Goal: Task Accomplishment & Management: Complete application form

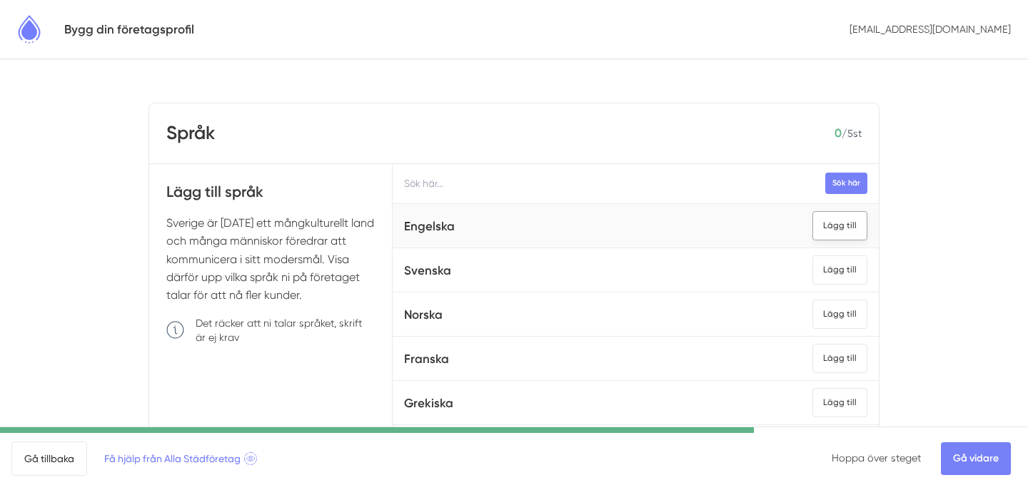
click at [836, 231] on div "Lägg till" at bounding box center [839, 225] width 55 height 29
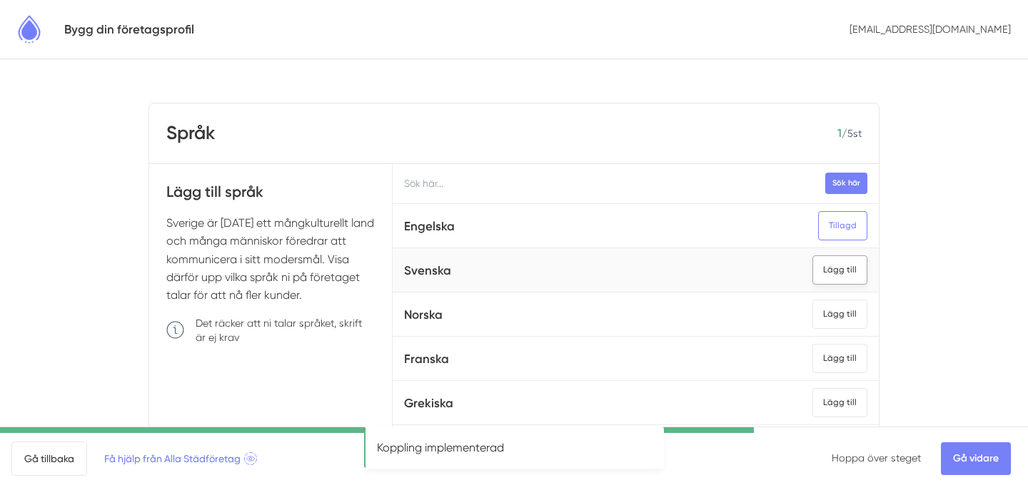
click at [839, 268] on div "Lägg till" at bounding box center [839, 269] width 55 height 29
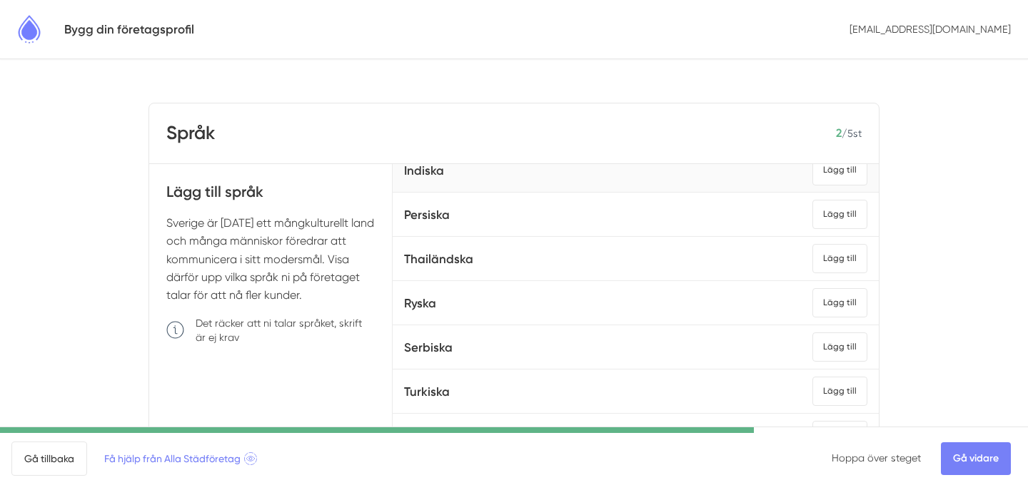
scroll to position [425, 0]
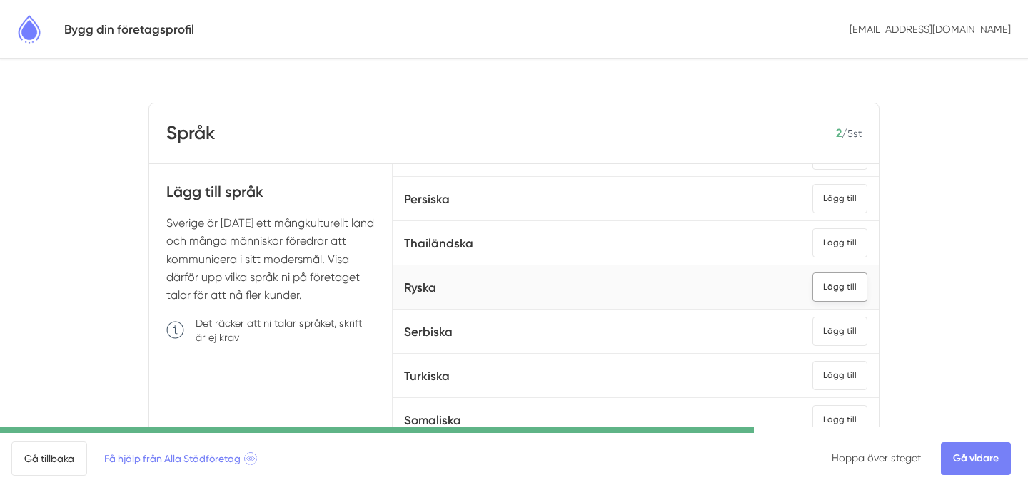
click at [851, 293] on div "Lägg till" at bounding box center [839, 287] width 55 height 29
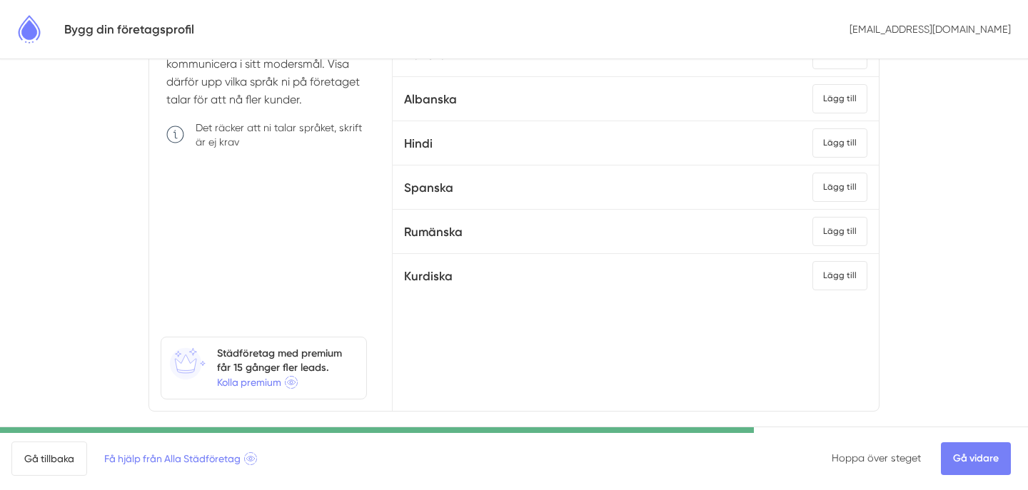
scroll to position [220, 0]
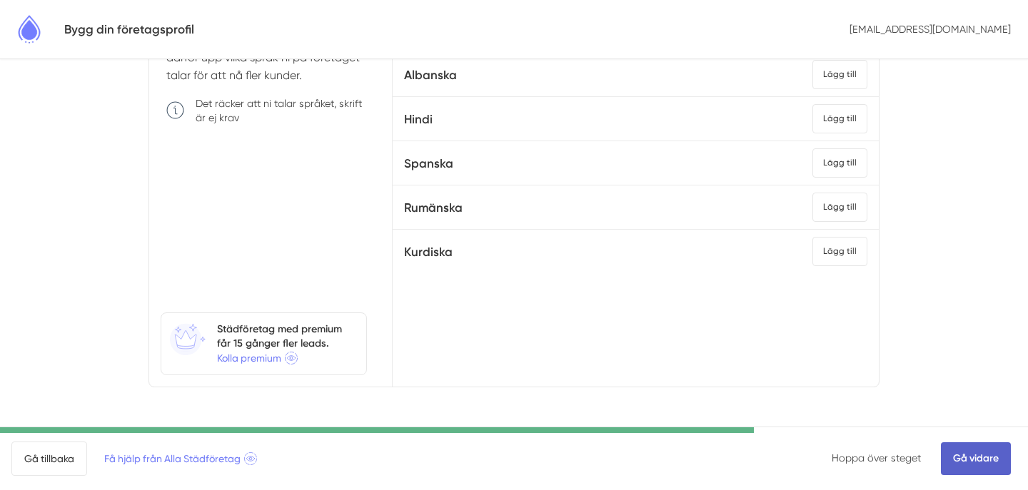
click at [964, 464] on link "Gå vidare" at bounding box center [976, 458] width 70 height 33
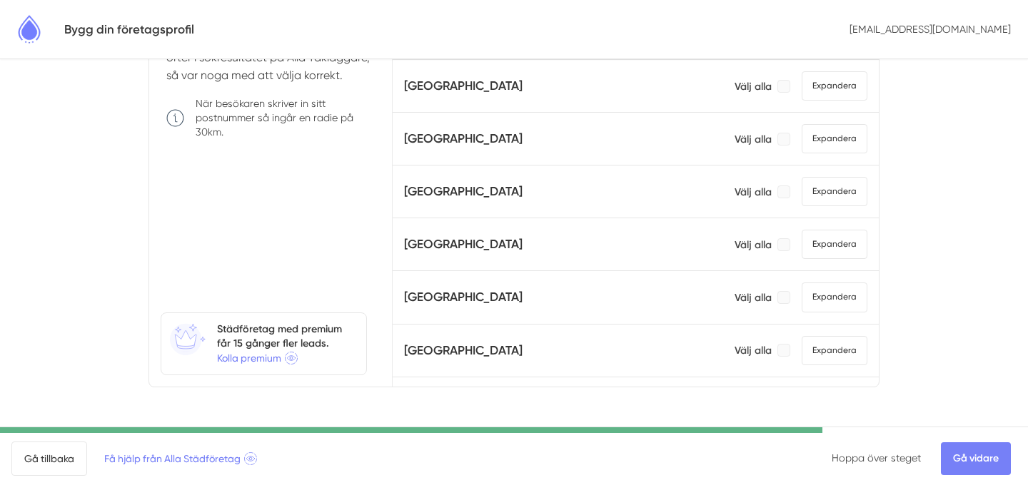
scroll to position [661, 0]
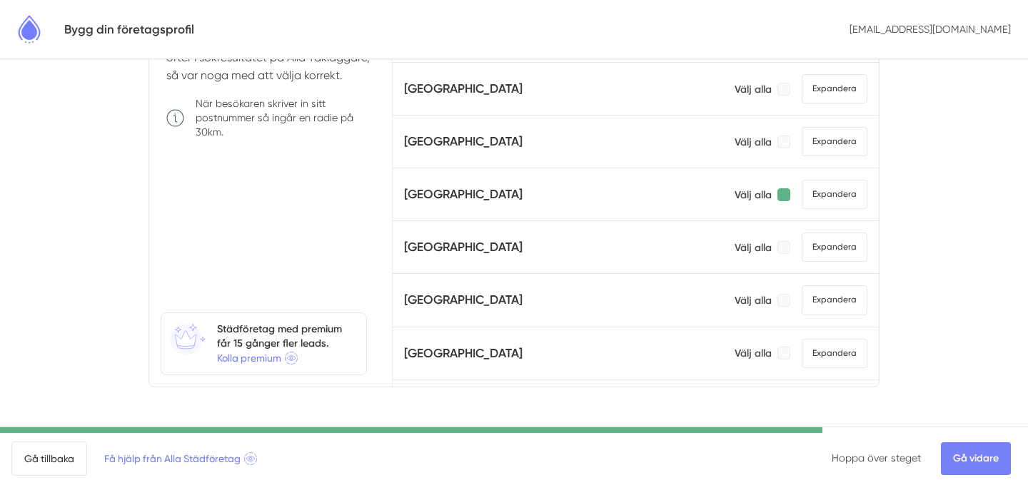
click at [788, 196] on div at bounding box center [783, 194] width 13 height 13
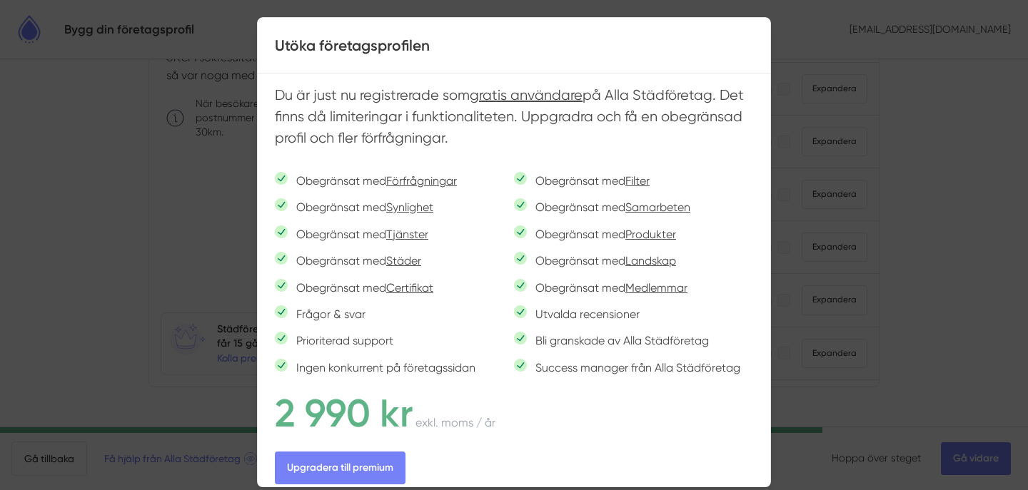
click at [879, 233] on div at bounding box center [514, 245] width 1028 height 490
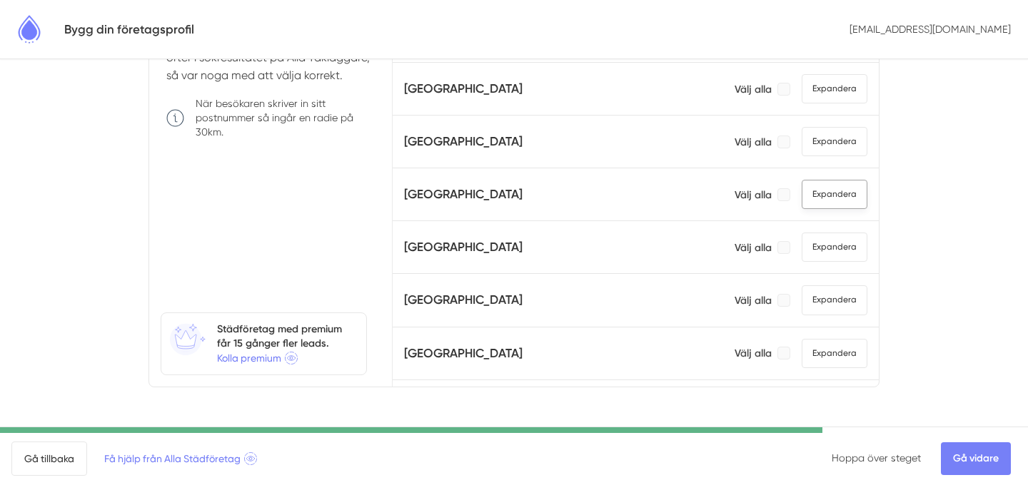
click at [841, 198] on span "Expandera" at bounding box center [834, 194] width 66 height 29
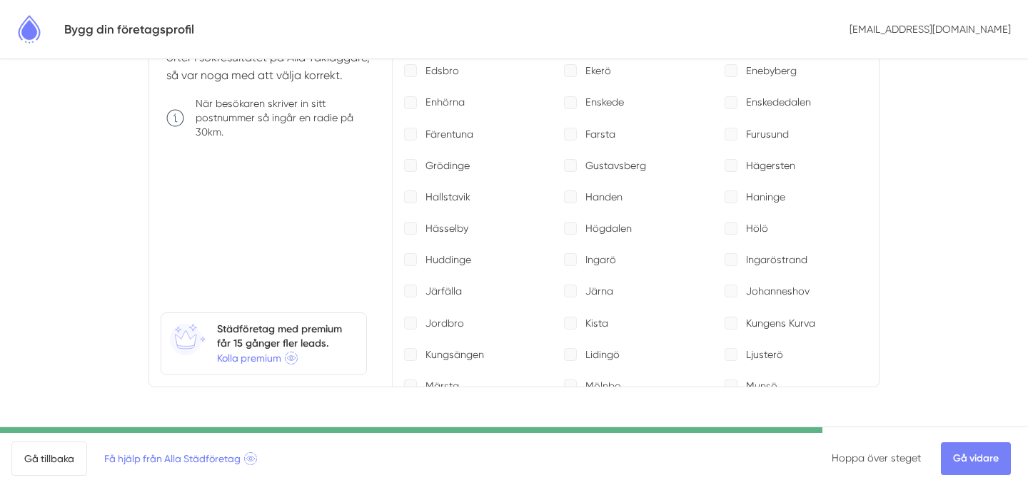
scroll to position [1000, 0]
click at [732, 159] on div at bounding box center [730, 162] width 13 height 13
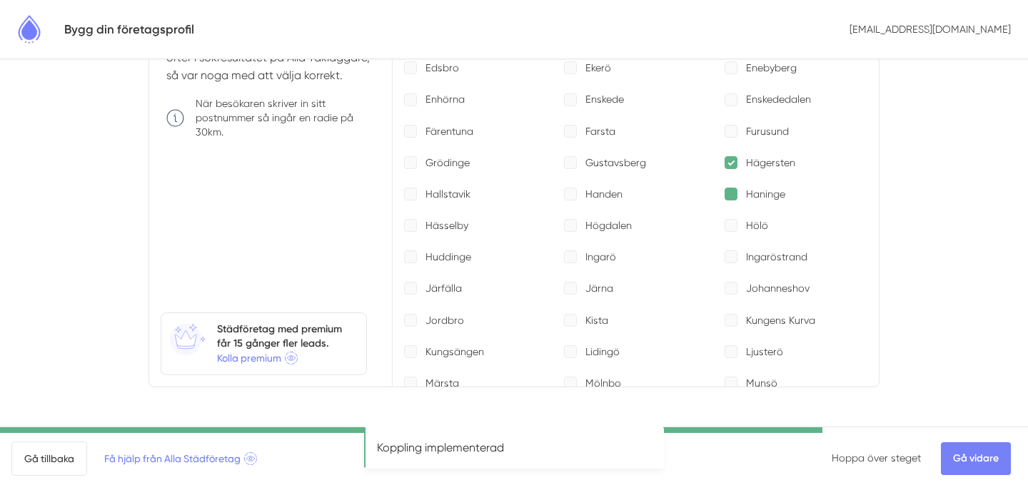
click at [732, 195] on div at bounding box center [730, 194] width 13 height 13
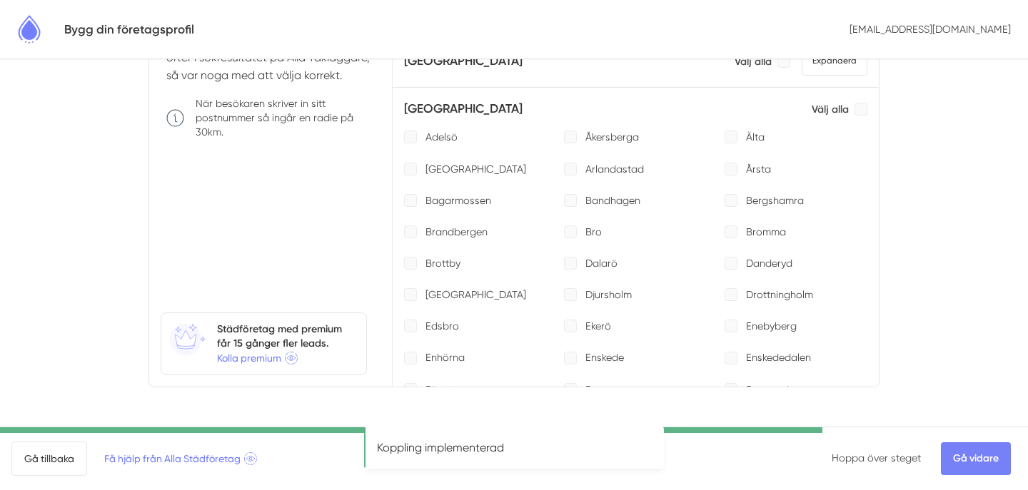
scroll to position [727, 0]
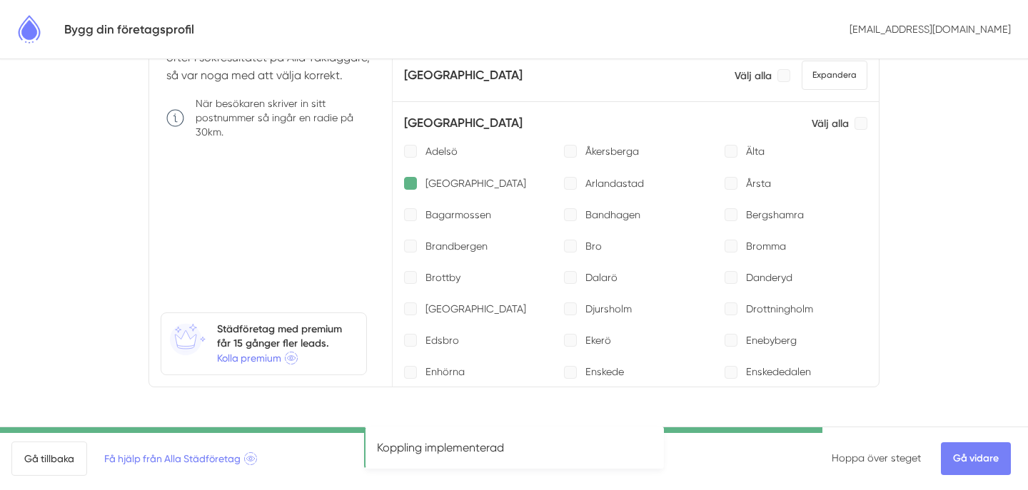
click at [407, 178] on div at bounding box center [410, 183] width 13 height 13
click at [570, 149] on div at bounding box center [570, 151] width 13 height 13
click at [727, 153] on div at bounding box center [730, 151] width 13 height 13
click at [729, 177] on div at bounding box center [730, 183] width 13 height 13
click at [729, 246] on div at bounding box center [730, 246] width 13 height 13
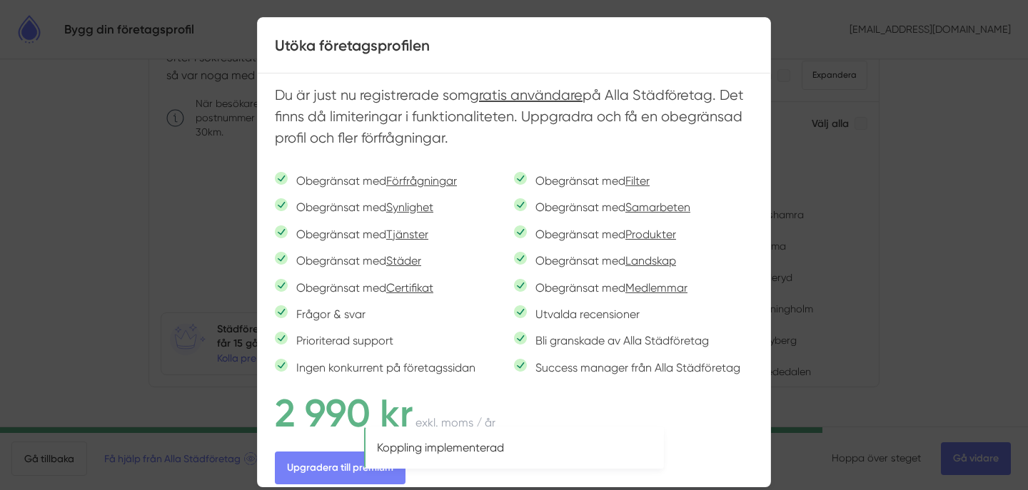
click at [901, 284] on div at bounding box center [514, 245] width 1028 height 490
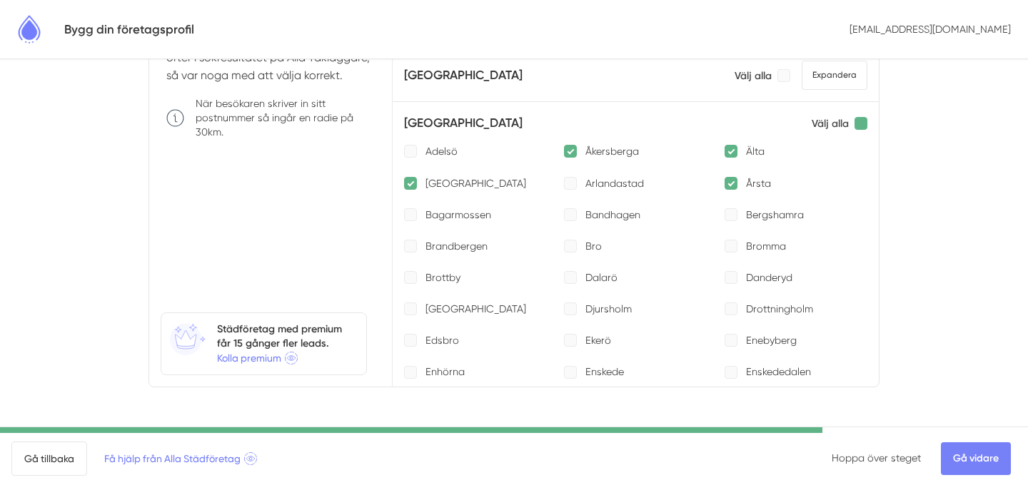
click at [859, 123] on div at bounding box center [860, 123] width 13 height 13
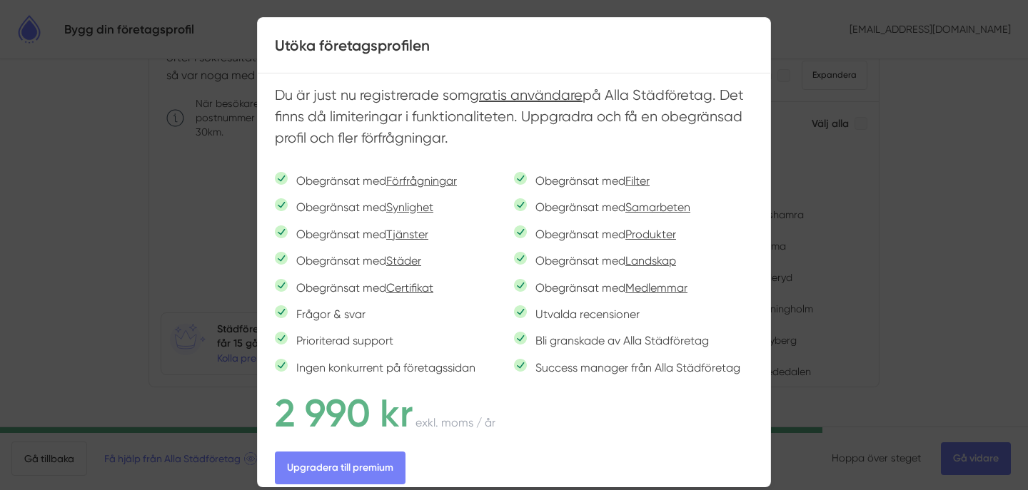
click at [776, 352] on div at bounding box center [514, 245] width 1028 height 490
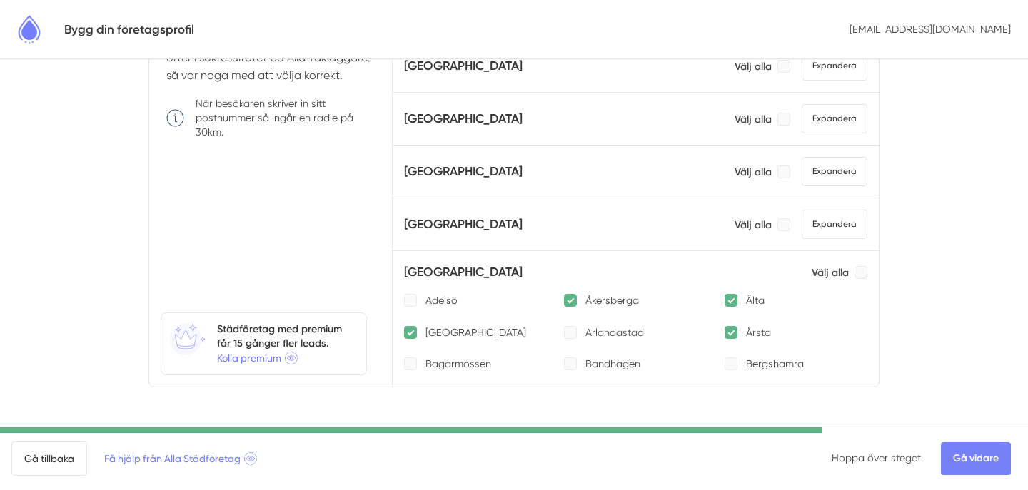
scroll to position [577, 0]
click at [866, 274] on div at bounding box center [860, 274] width 13 height 13
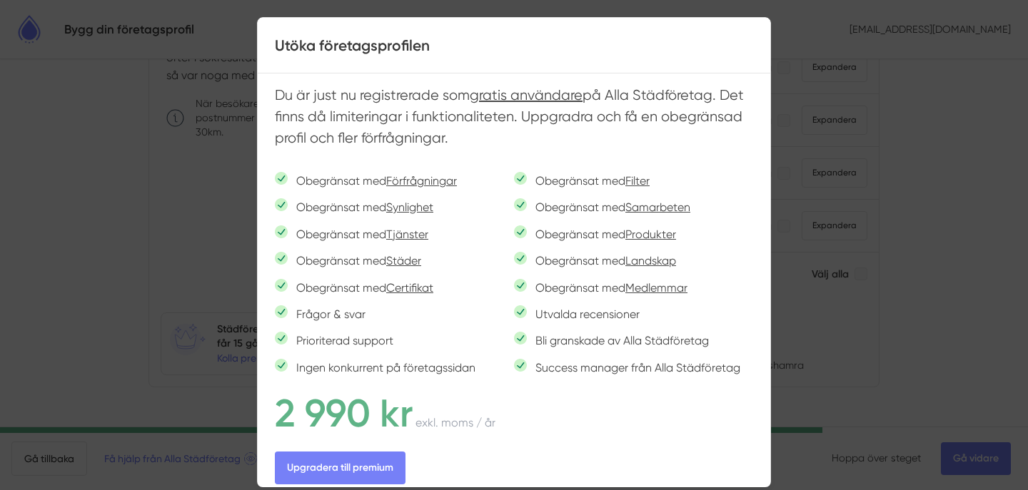
click at [954, 268] on div at bounding box center [514, 245] width 1028 height 490
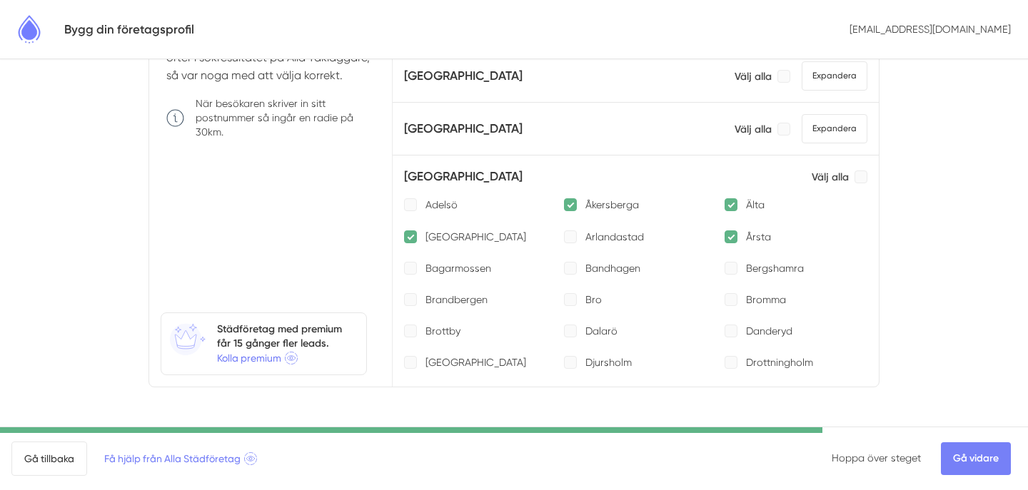
scroll to position [612, 0]
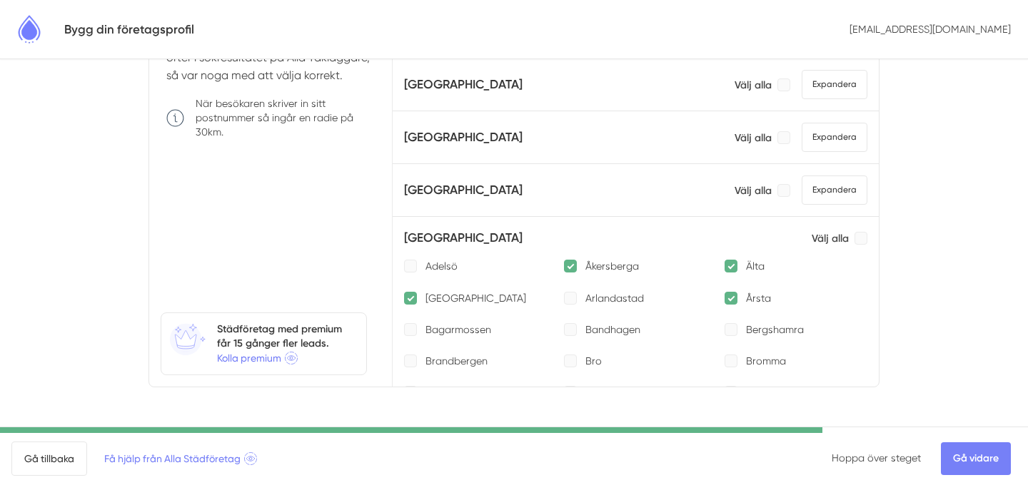
click at [815, 239] on p "Välj alla" at bounding box center [829, 238] width 37 height 14
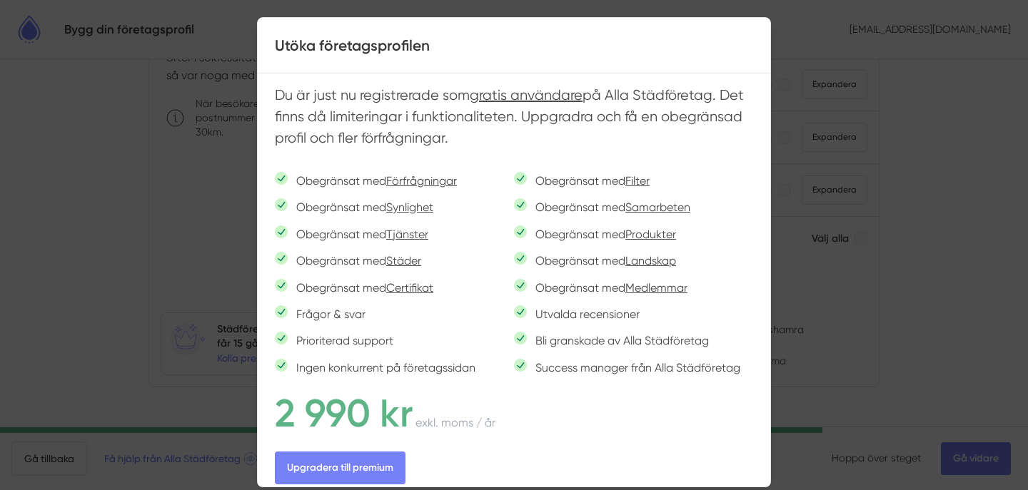
click at [918, 326] on div at bounding box center [514, 245] width 1028 height 490
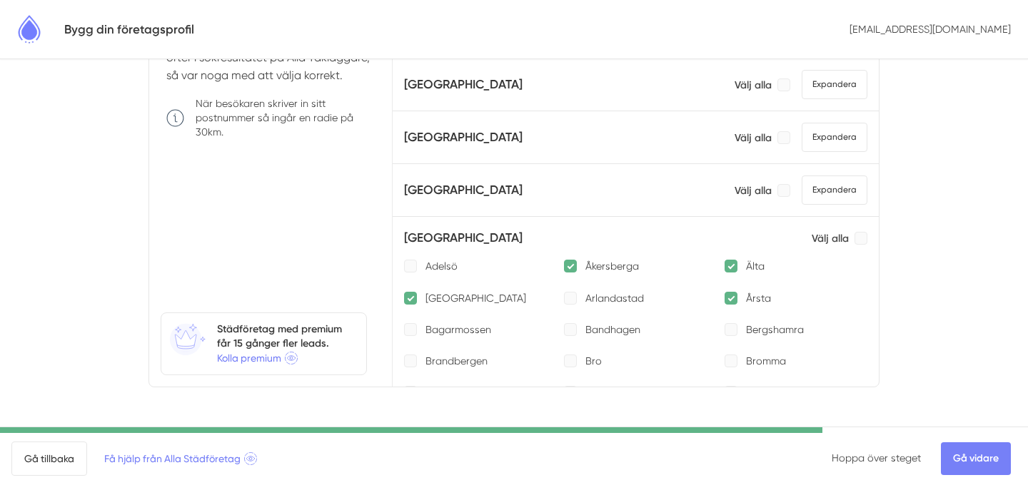
click at [732, 296] on div at bounding box center [730, 298] width 13 height 13
click at [729, 270] on div at bounding box center [730, 266] width 13 height 13
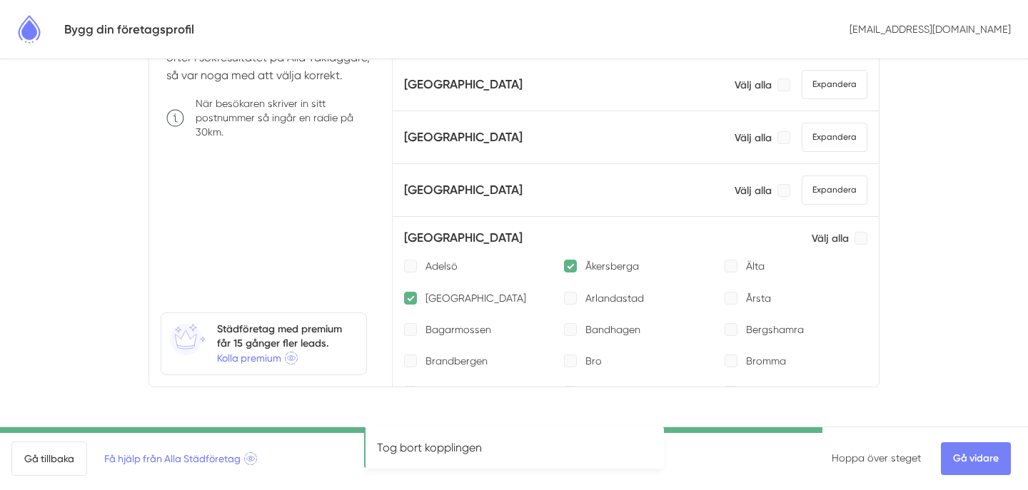
click at [567, 262] on div at bounding box center [570, 266] width 13 height 13
click at [412, 304] on div "Älvsjö" at bounding box center [475, 298] width 143 height 14
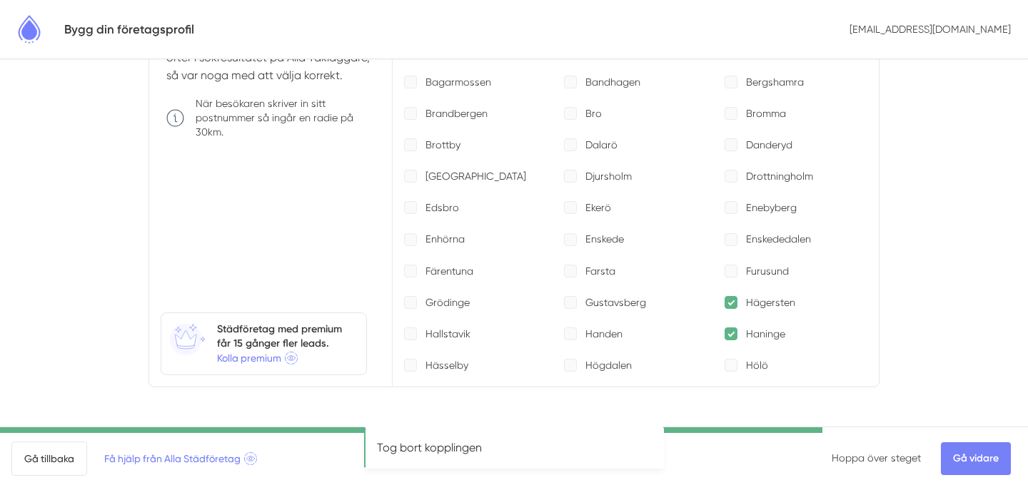
scroll to position [906, 0]
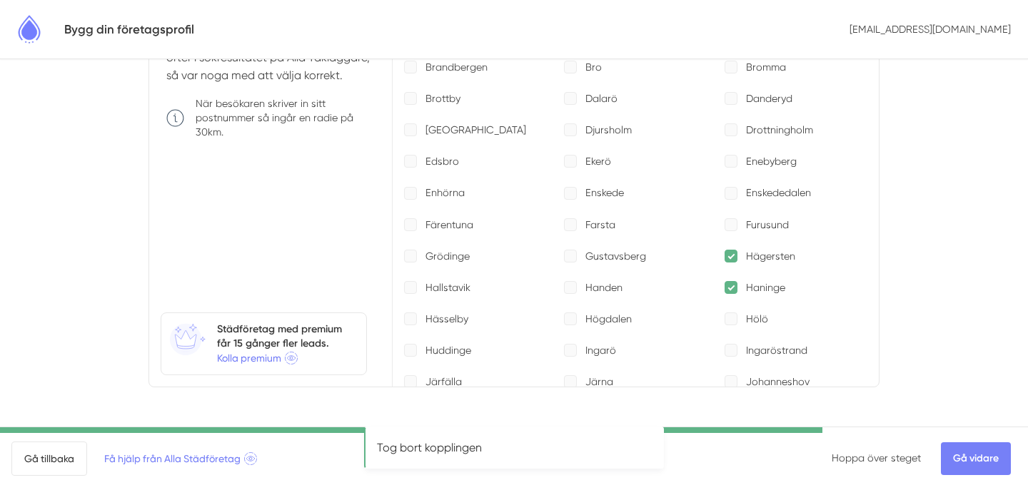
click at [725, 258] on div at bounding box center [730, 256] width 13 height 13
click at [731, 286] on div at bounding box center [730, 287] width 13 height 13
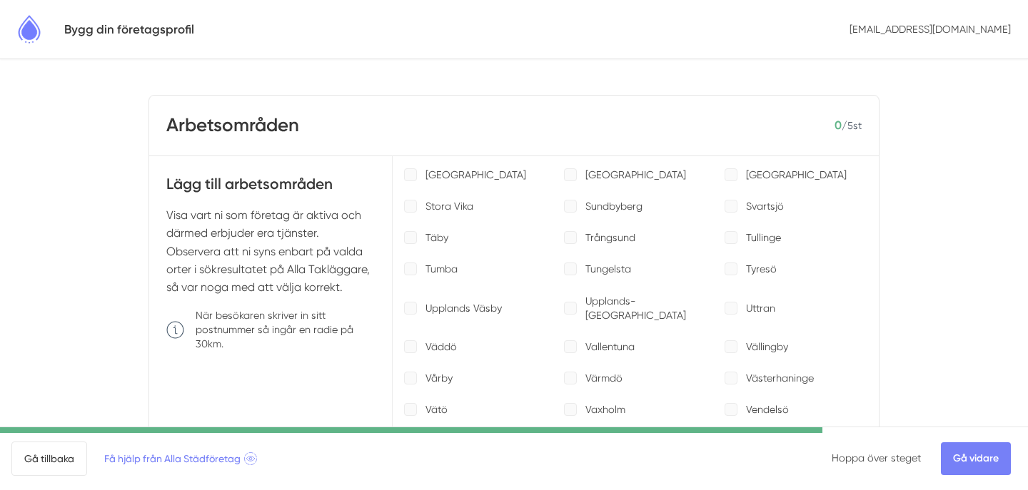
scroll to position [9, 0]
click at [981, 455] on link "Gå vidare" at bounding box center [976, 458] width 70 height 33
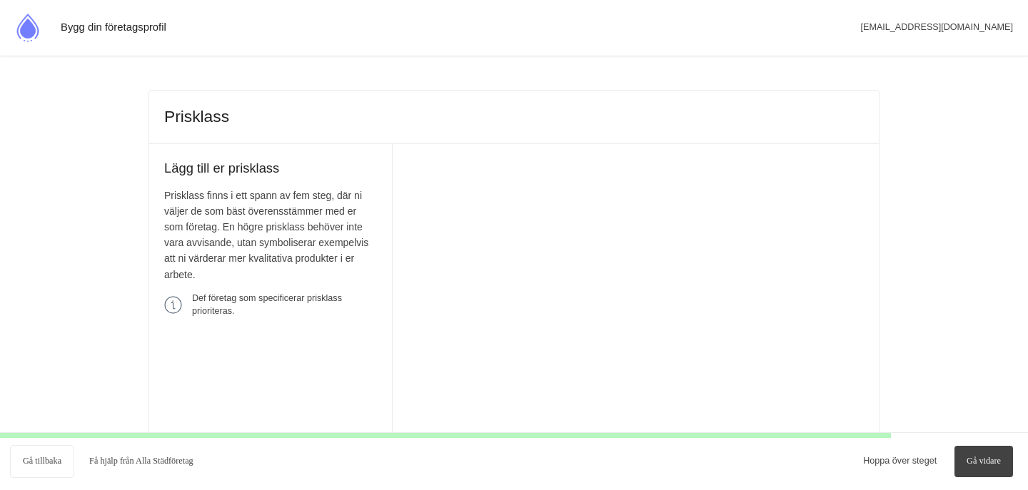
click at [988, 461] on link "Gå vidare" at bounding box center [983, 461] width 59 height 31
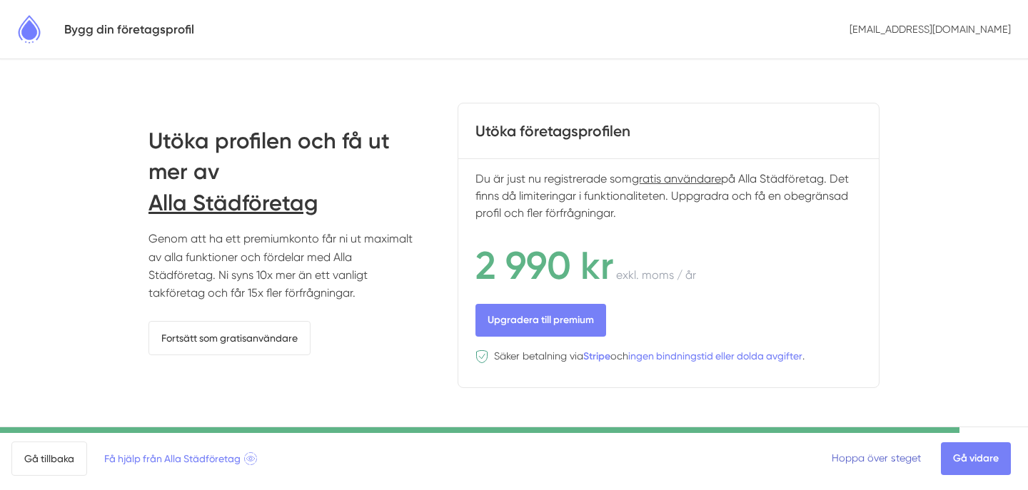
click at [884, 460] on link "Hoppa över steget" at bounding box center [875, 457] width 89 height 11
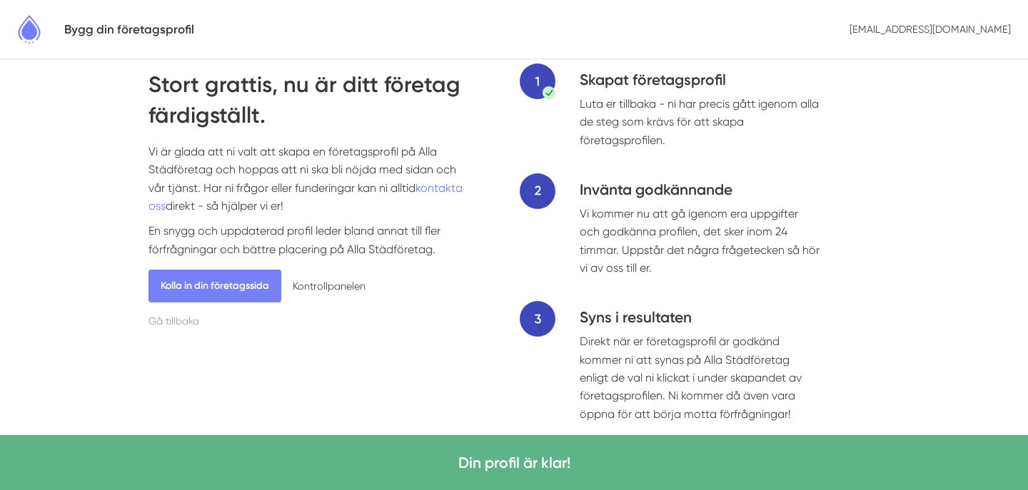
scroll to position [106, 0]
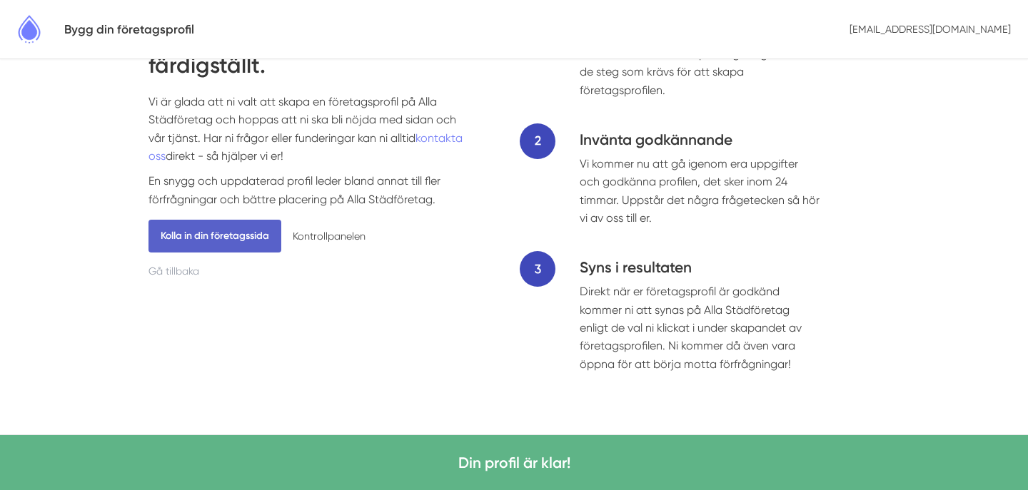
click at [246, 237] on link "Kolla in din företagssida" at bounding box center [214, 236] width 133 height 33
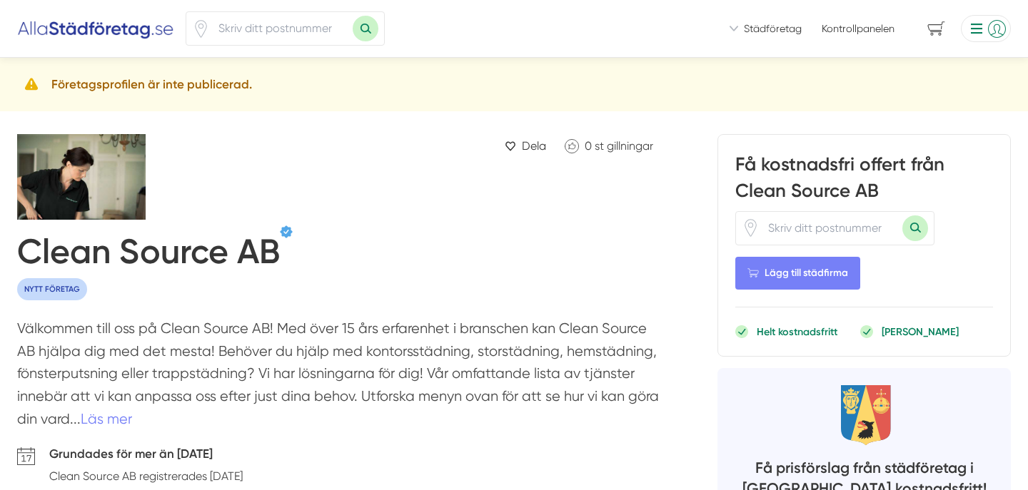
click at [108, 87] on h5 "Företagsprofilen är inte publicerad." at bounding box center [151, 84] width 201 height 19
click at [31, 82] on icon at bounding box center [31, 84] width 17 height 17
